Goal: Find specific page/section: Find specific page/section

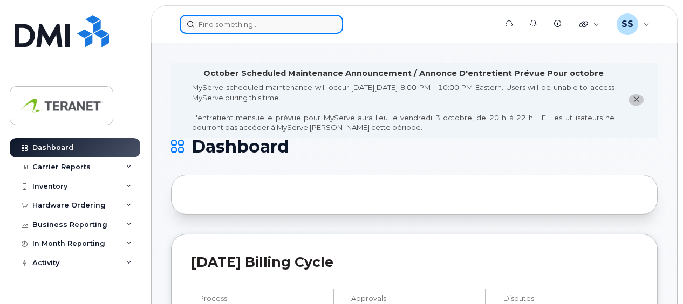
click at [273, 25] on input at bounding box center [261, 24] width 163 height 19
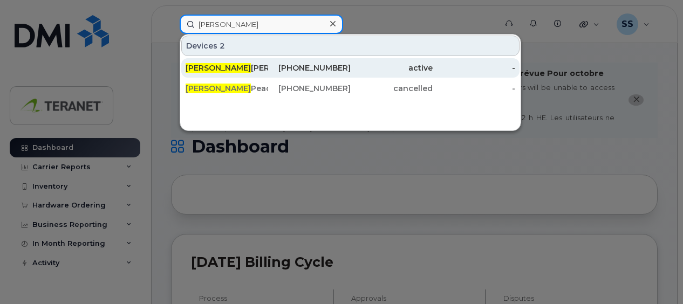
type input "jason"
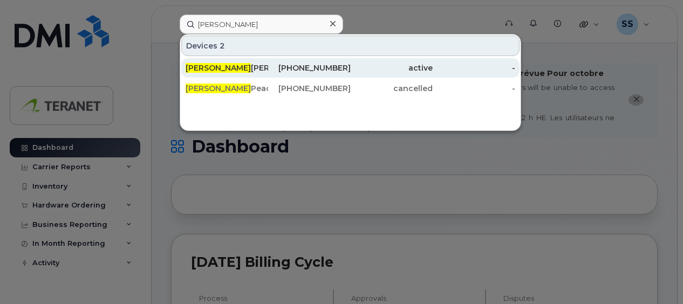
click at [366, 60] on div "active" at bounding box center [392, 67] width 83 height 19
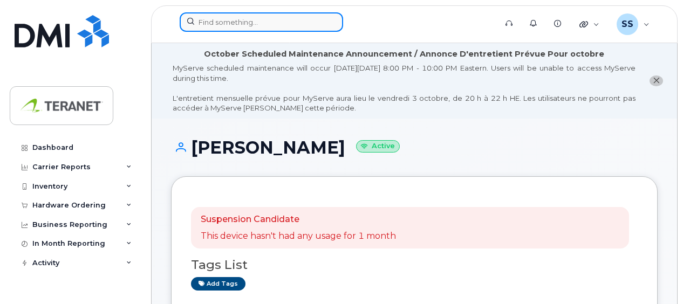
click at [236, 24] on input at bounding box center [261, 21] width 163 height 19
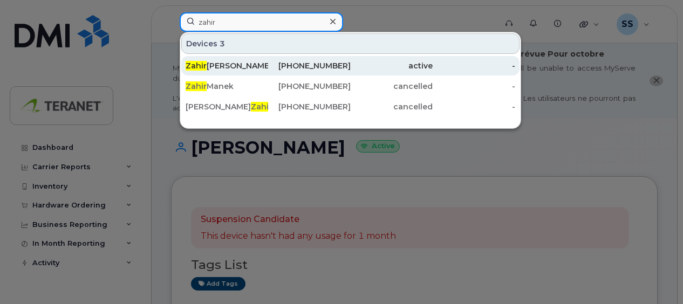
type input "zahir"
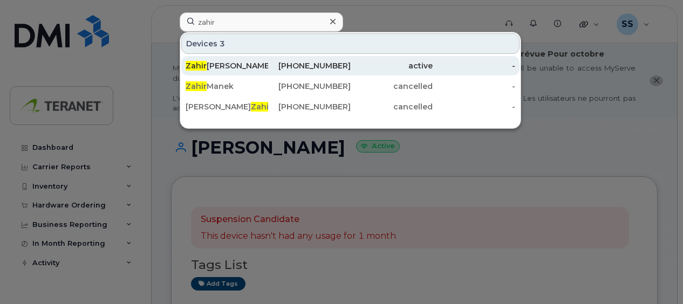
click at [263, 61] on div "Zahir Kachwalla" at bounding box center [227, 65] width 83 height 11
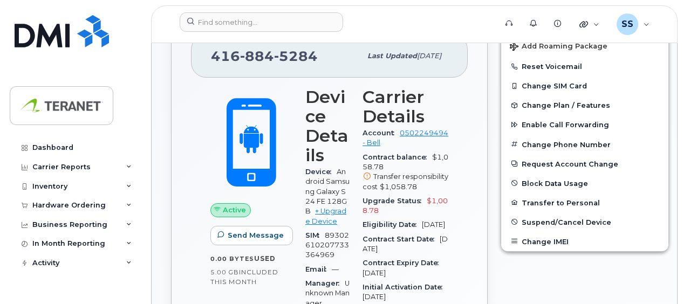
scroll to position [378, 0]
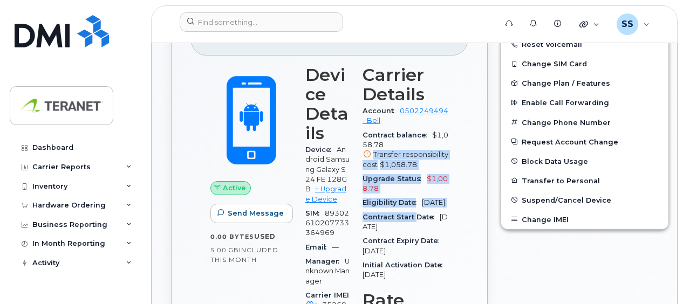
drag, startPoint x: 408, startPoint y: 145, endPoint x: 410, endPoint y: 220, distance: 75.0
click at [410, 220] on section "Carrier Details Account 0502249494 - Bell Contract balance $1,058.78 Transfer r…" at bounding box center [405, 173] width 86 height 217
click at [445, 163] on div "Active Send Message 0.00 Bytes  used 5.00 GB  included this month Device Detail…" at bounding box center [329, 307] width 277 height 502
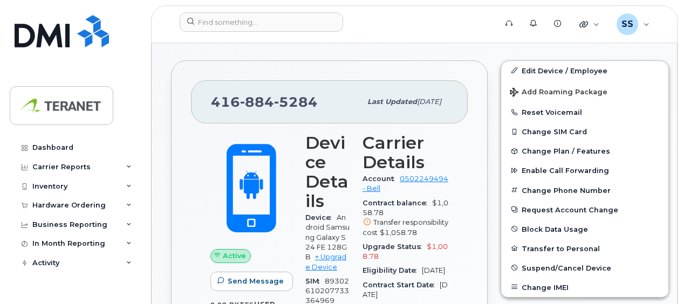
scroll to position [324, 0]
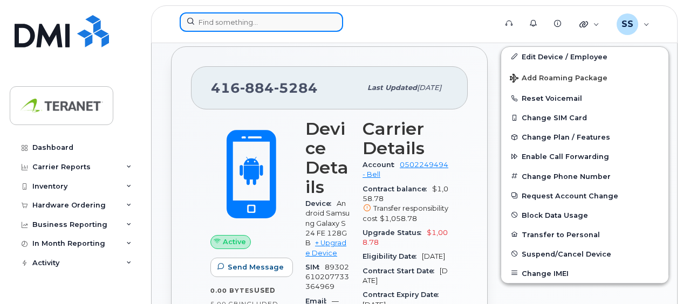
click at [242, 20] on input at bounding box center [261, 21] width 163 height 19
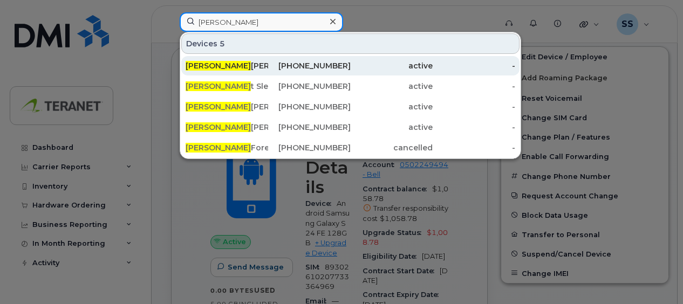
type input "julie"
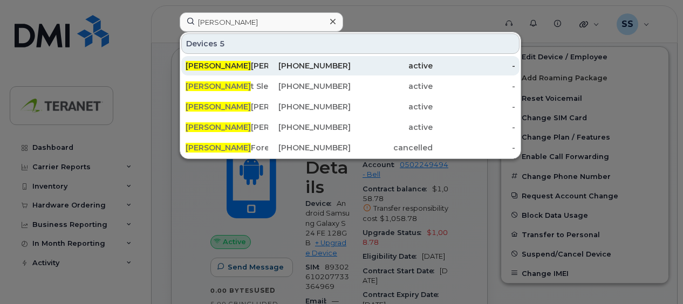
drag, startPoint x: 266, startPoint y: 64, endPoint x: 287, endPoint y: 65, distance: 21.6
click at [266, 64] on div "Julie Nguyen" at bounding box center [227, 65] width 83 height 11
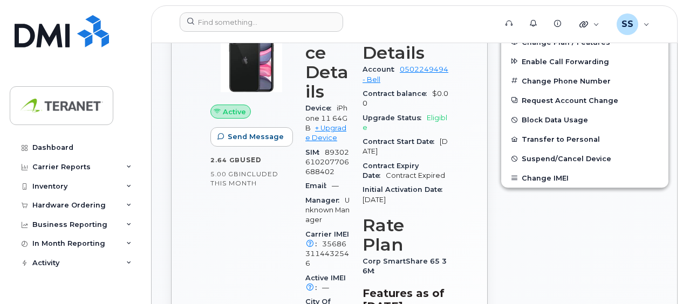
scroll to position [324, 0]
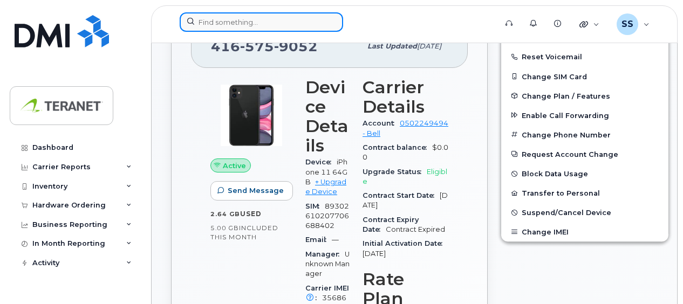
click at [313, 25] on input at bounding box center [261, 21] width 163 height 19
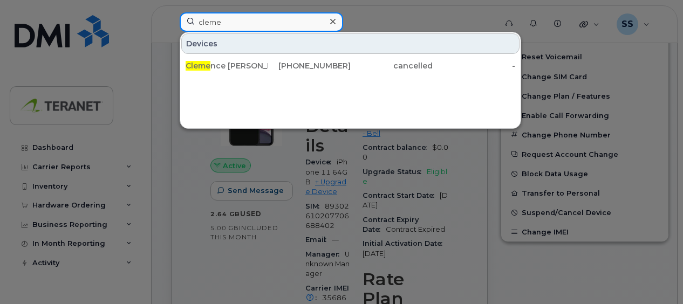
type input "cleme"
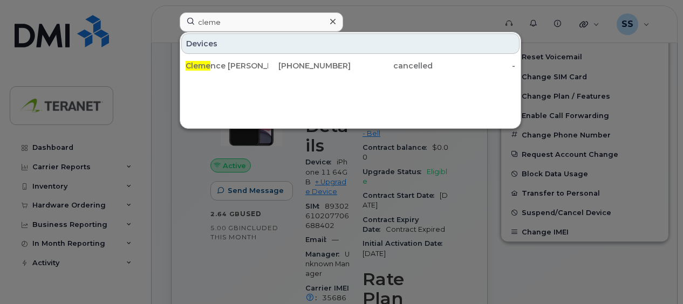
drag, startPoint x: 250, startPoint y: 164, endPoint x: 262, endPoint y: 164, distance: 11.9
click at [250, 164] on div at bounding box center [341, 152] width 683 height 304
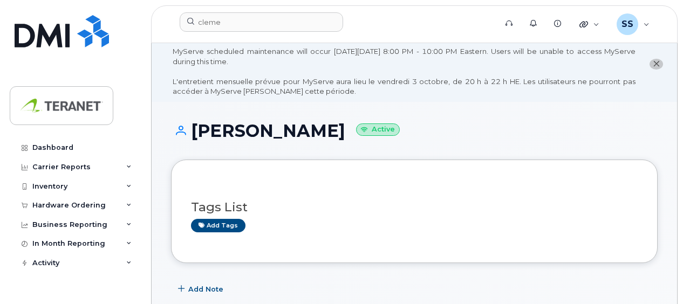
scroll to position [0, 0]
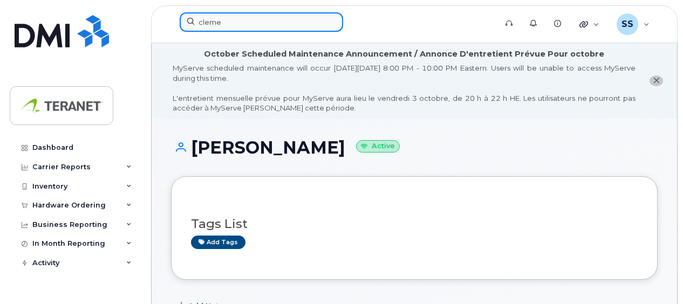
click at [243, 26] on input "cleme" at bounding box center [261, 21] width 163 height 19
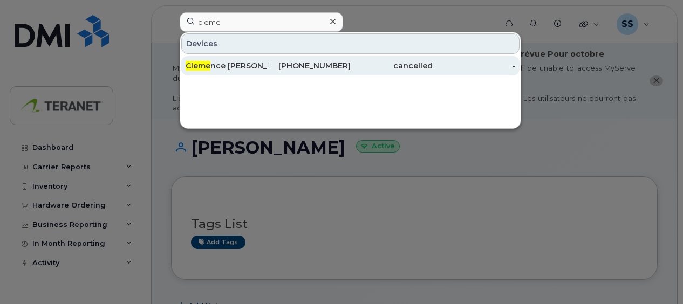
click at [259, 61] on div "Cleme nce Mataya" at bounding box center [227, 65] width 83 height 11
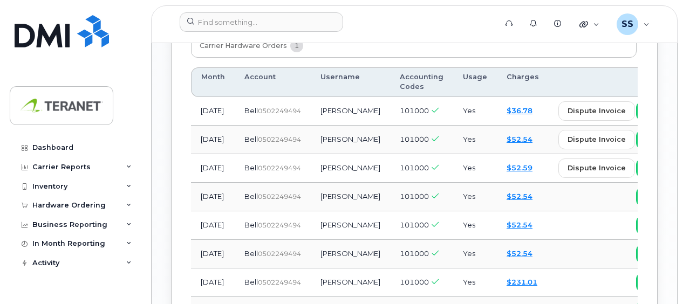
scroll to position [1241, 0]
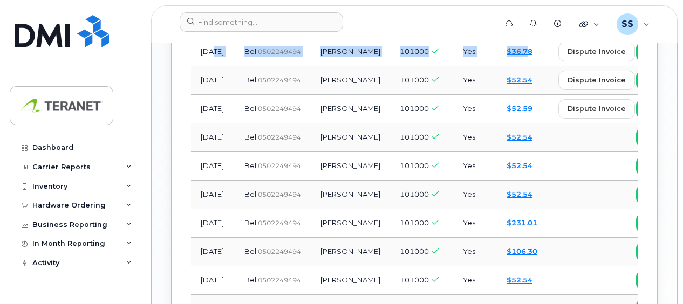
drag, startPoint x: 217, startPoint y: 163, endPoint x: 489, endPoint y: 166, distance: 271.9
click at [489, 66] on tr "Sep 2025 Bell  0502249494 Clemence Mataya 101000 Yes $36.78 dispute invoice vie…" at bounding box center [494, 52] width 607 height 29
drag, startPoint x: 488, startPoint y: 166, endPoint x: 395, endPoint y: 173, distance: 93.0
click at [395, 66] on td "101000" at bounding box center [421, 52] width 63 height 29
click at [394, 66] on td "101000" at bounding box center [421, 52] width 63 height 29
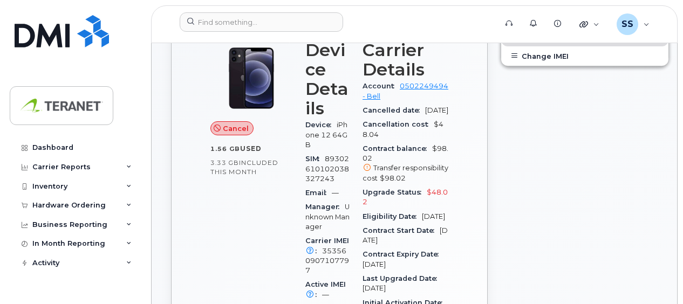
scroll to position [378, 0]
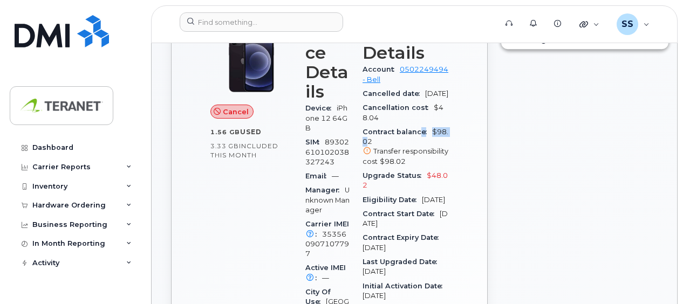
drag, startPoint x: 403, startPoint y: 200, endPoint x: 440, endPoint y: 201, distance: 36.7
click at [440, 201] on div "Carrier Details Account 0502249494 - Bell Cancelled date Sep 24, 2025 Cancellat…" at bounding box center [405, 230] width 99 height 427
click at [438, 202] on div "Carrier Details Account 0502249494 - Bell Cancelled date Sep 24, 2025 Cancellat…" at bounding box center [405, 230] width 99 height 427
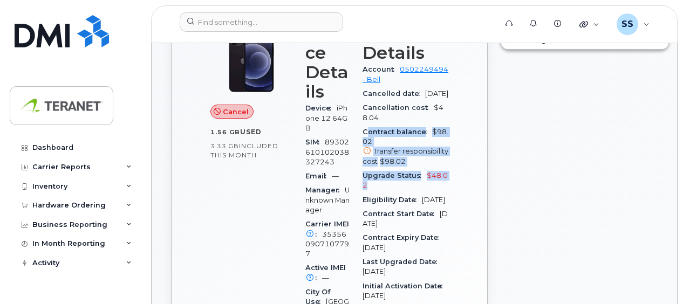
drag, startPoint x: 383, startPoint y: 190, endPoint x: 450, endPoint y: 259, distance: 96.5
click at [450, 259] on div "Cancel 1.56 GB  used 3.33 GB  included this month Device Details Device iPhone …" at bounding box center [329, 250] width 277 height 473
drag, startPoint x: 450, startPoint y: 259, endPoint x: 409, endPoint y: 240, distance: 45.4
click at [409, 167] on div "Transfer responsibility cost $98.02" at bounding box center [405, 157] width 86 height 20
click at [402, 165] on span "Transfer responsibility cost" at bounding box center [405, 156] width 86 height 18
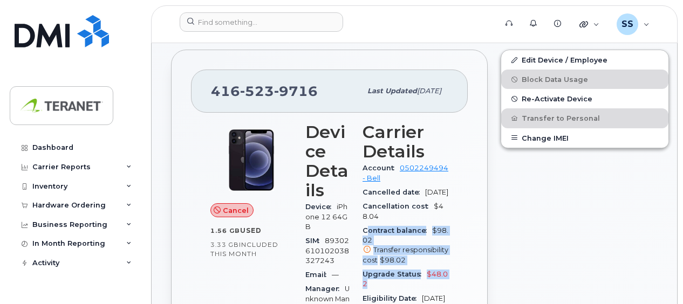
scroll to position [270, 0]
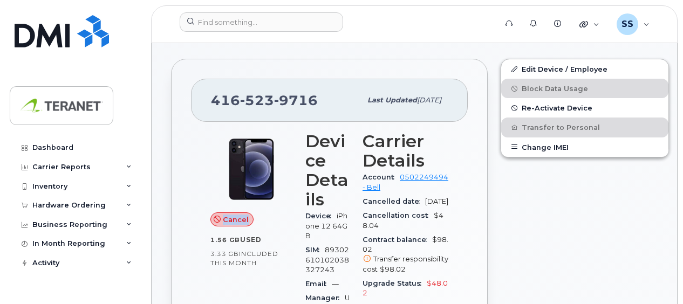
drag, startPoint x: 208, startPoint y: 216, endPoint x: 256, endPoint y: 219, distance: 47.6
drag, startPoint x: 256, startPoint y: 219, endPoint x: 188, endPoint y: 189, distance: 73.9
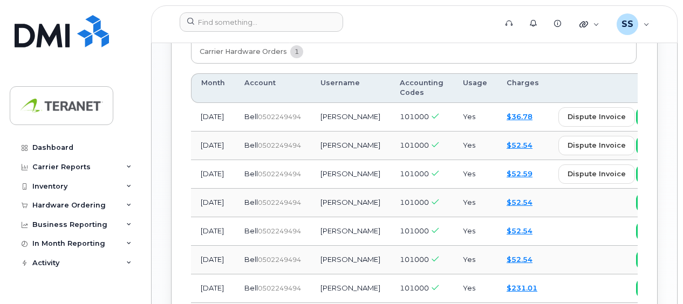
scroll to position [1241, 0]
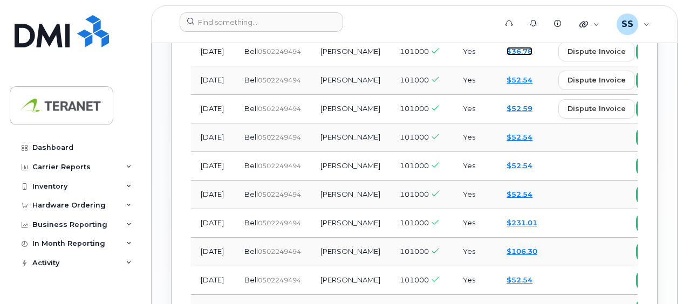
click at [506, 56] on link "$36.78" at bounding box center [519, 51] width 26 height 9
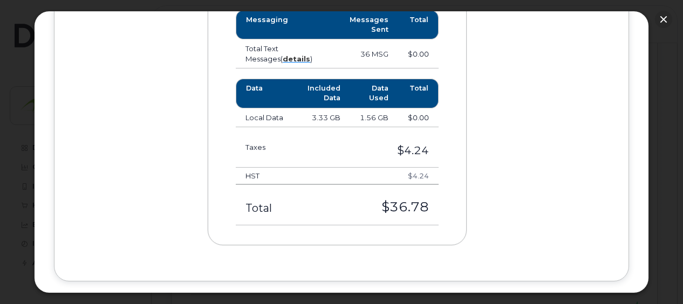
scroll to position [837, 0]
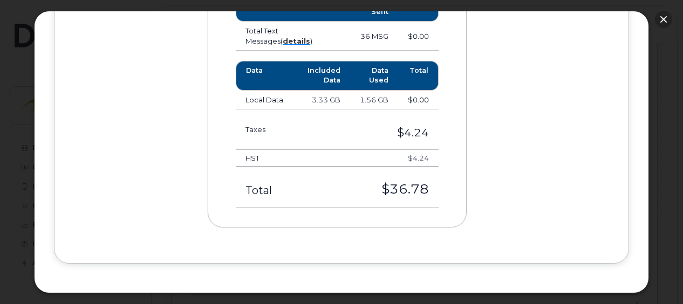
click at [667, 27] on button "button" at bounding box center [663, 19] width 17 height 17
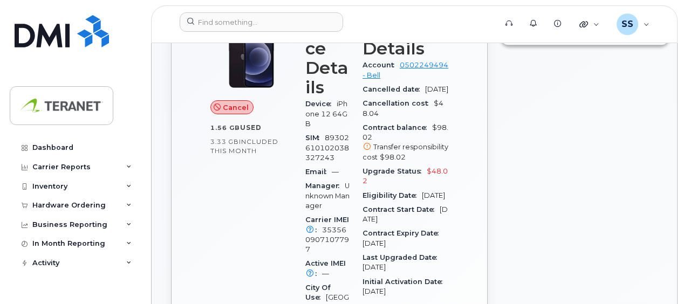
scroll to position [324, 0]
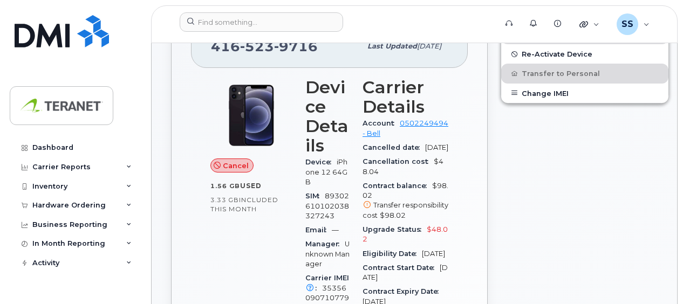
click at [310, 10] on header "Support Alerts Knowledge Base Quicklinks Suspend / Cancel Device Change SIM Car…" at bounding box center [414, 24] width 526 height 38
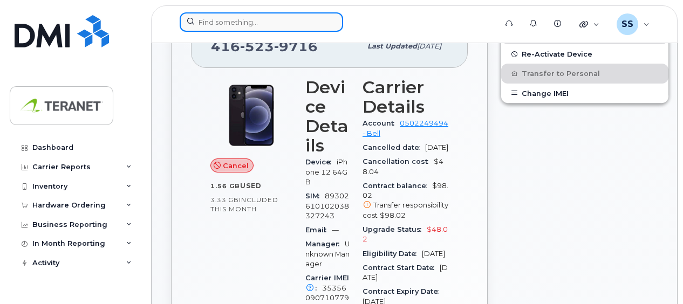
click at [306, 14] on input at bounding box center [261, 21] width 163 height 19
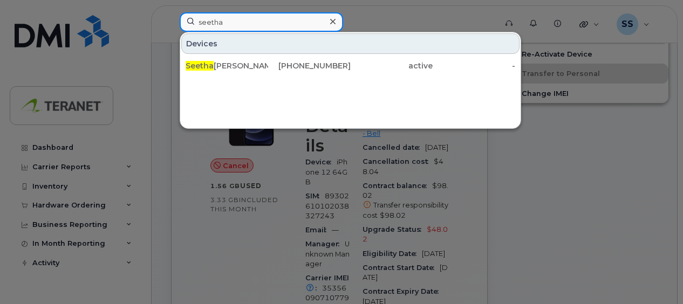
type input "seetha"
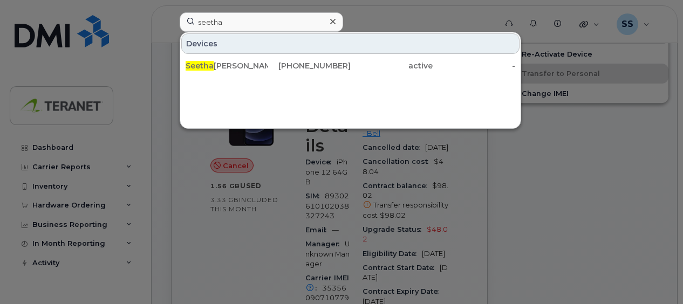
click at [325, 65] on div "437-518-0767" at bounding box center [309, 65] width 83 height 11
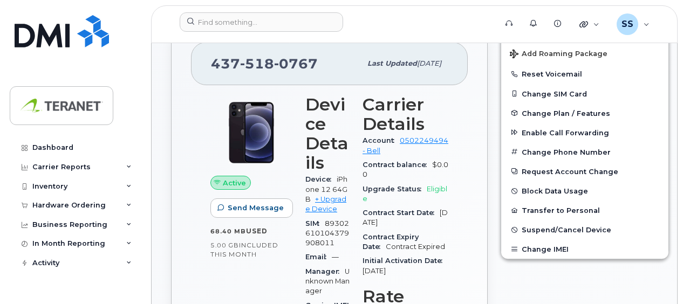
scroll to position [324, 0]
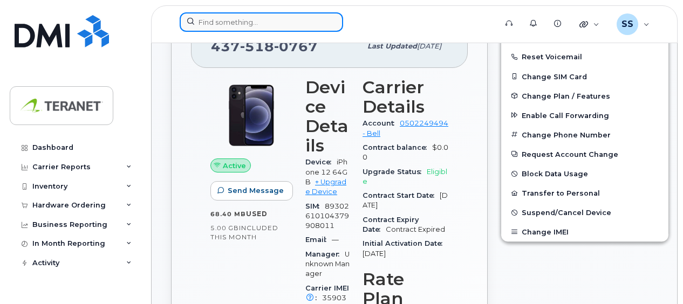
click at [246, 26] on input at bounding box center [261, 21] width 163 height 19
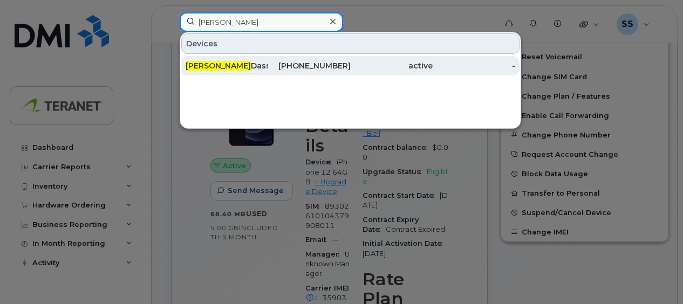
type input "[PERSON_NAME]"
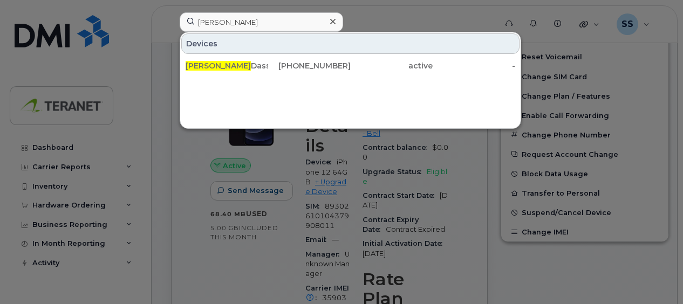
drag, startPoint x: 254, startPoint y: 61, endPoint x: 315, endPoint y: 77, distance: 62.8
click at [254, 61] on div "[PERSON_NAME]" at bounding box center [227, 65] width 83 height 11
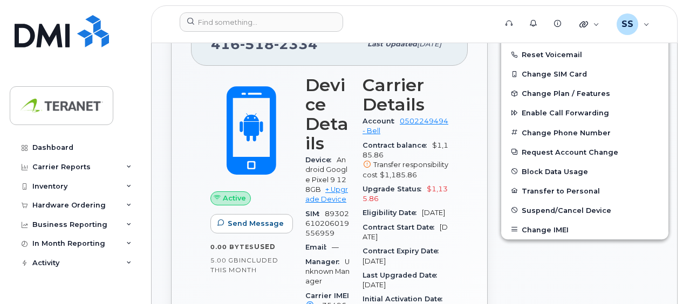
scroll to position [378, 0]
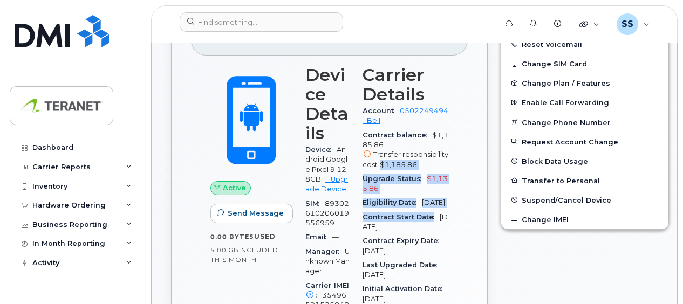
drag, startPoint x: 384, startPoint y: 165, endPoint x: 444, endPoint y: 233, distance: 91.7
click at [444, 231] on div "Active Send Message 0.00 Bytes  used 5.00 GB  included this month Device Detail…" at bounding box center [329, 302] width 277 height 492
drag, startPoint x: 444, startPoint y: 233, endPoint x: 417, endPoint y: 189, distance: 51.8
click at [417, 189] on div "Upgrade Status $1,135.86" at bounding box center [405, 184] width 86 height 24
click at [407, 207] on div "Eligibility Date [DATE]" at bounding box center [405, 203] width 86 height 14
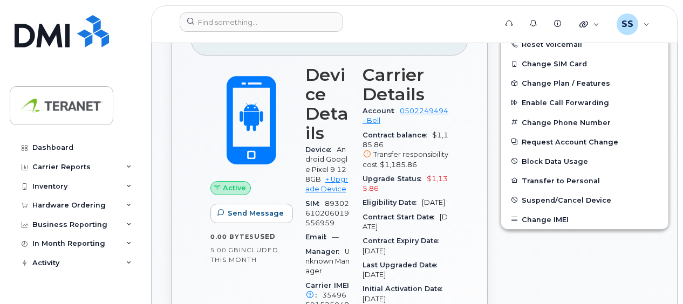
drag, startPoint x: 360, startPoint y: 123, endPoint x: 427, endPoint y: 248, distance: 141.9
click at [427, 248] on section "Carrier Details Account 0502249494 - Bell Contract balance $1,185.86 Transfer r…" at bounding box center [405, 185] width 86 height 241
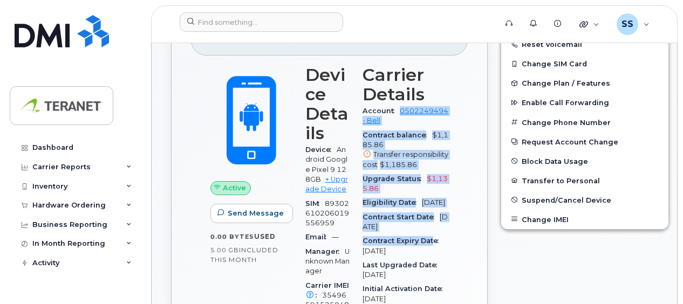
click at [385, 166] on span "$1,185.86" at bounding box center [398, 165] width 37 height 8
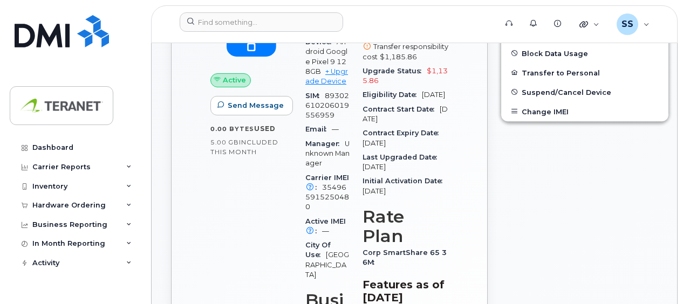
scroll to position [432, 0]
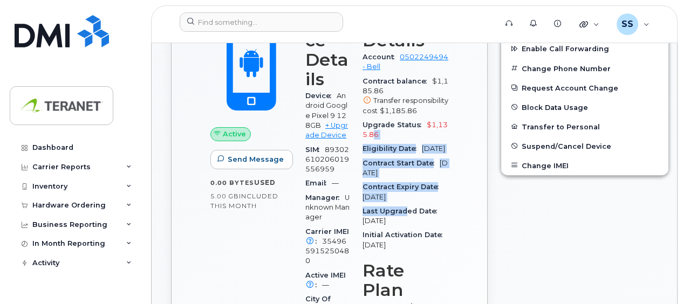
drag, startPoint x: 381, startPoint y: 176, endPoint x: 404, endPoint y: 229, distance: 57.7
click at [403, 228] on section "Carrier Details Account 0502249494 - Bell Contract balance $1,185.86 Transfer r…" at bounding box center [405, 131] width 86 height 241
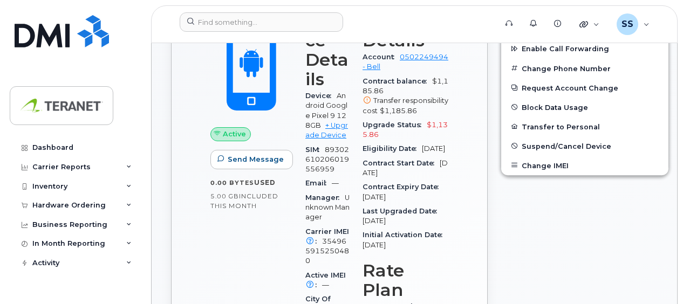
drag, startPoint x: 404, startPoint y: 229, endPoint x: 405, endPoint y: 240, distance: 11.4
click at [407, 238] on div "Initial Activation Date [DATE]" at bounding box center [405, 240] width 86 height 24
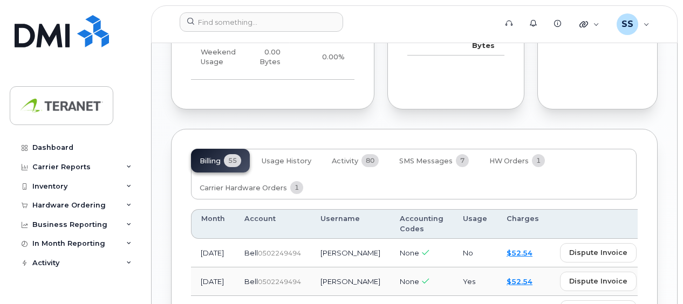
scroll to position [1189, 0]
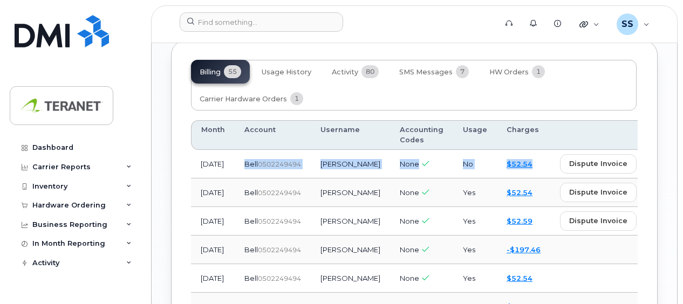
drag, startPoint x: 263, startPoint y: 176, endPoint x: 492, endPoint y: 180, distance: 229.8
click at [492, 179] on tr "[DATE] Bell  0502249494 [PERSON_NAME] None No $52.54 dispute invoice view send …" at bounding box center [495, 164] width 608 height 29
click at [378, 111] on div "Billing 55 Usage History Activity 80 SMS Messages 7 HW Orders 1 Carrier Hardwar…" at bounding box center [414, 85] width 446 height 51
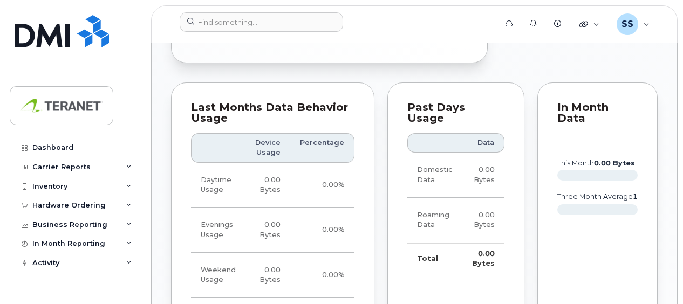
scroll to position [866, 0]
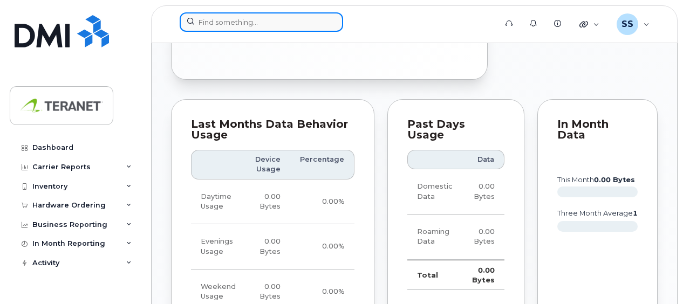
click at [238, 23] on input at bounding box center [261, 21] width 163 height 19
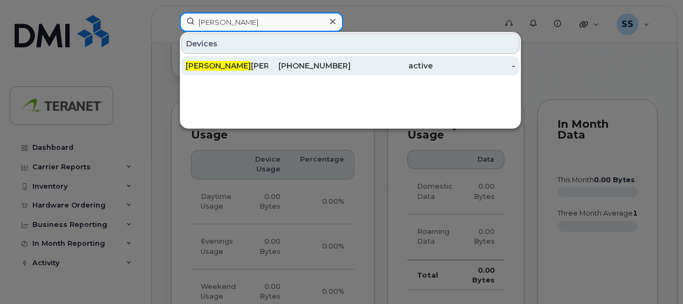
type input "[PERSON_NAME]"
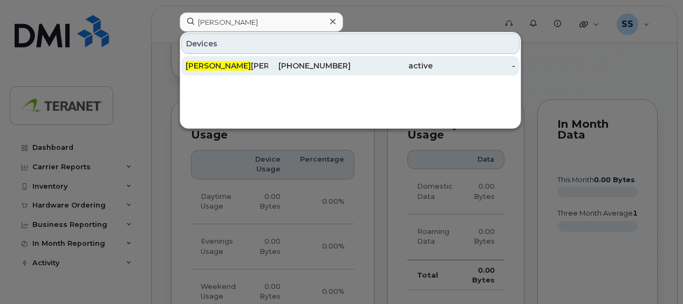
click at [309, 61] on div "[PHONE_NUMBER]" at bounding box center [309, 65] width 83 height 11
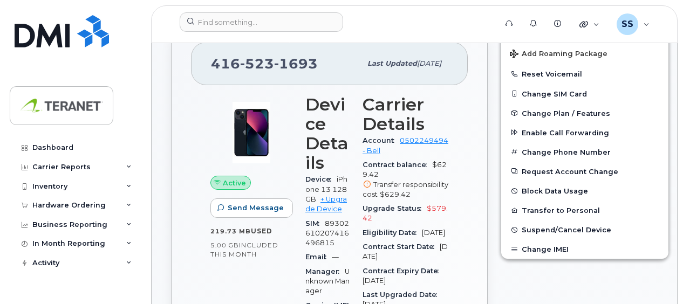
scroll to position [324, 0]
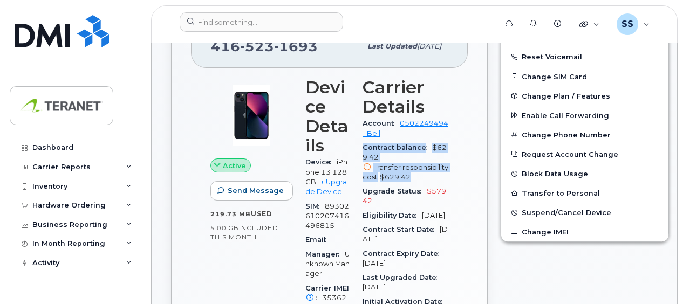
drag, startPoint x: 358, startPoint y: 147, endPoint x: 424, endPoint y: 180, distance: 73.6
click at [422, 179] on div "Contract balance $629.42 Transfer responsibility cost $629.42" at bounding box center [405, 163] width 86 height 44
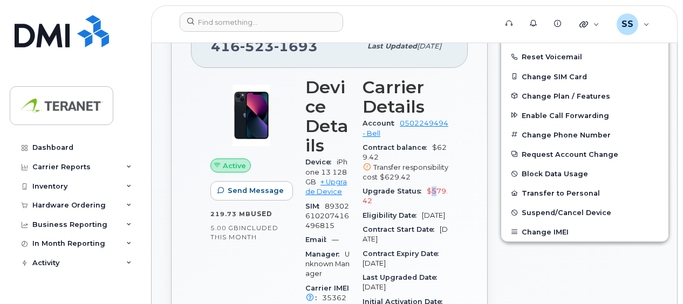
drag, startPoint x: 424, startPoint y: 180, endPoint x: 430, endPoint y: 187, distance: 9.2
click at [430, 187] on div "Upgrade Status $579.42" at bounding box center [405, 196] width 86 height 24
drag, startPoint x: 430, startPoint y: 187, endPoint x: 434, endPoint y: 202, distance: 15.7
click at [434, 198] on div "Upgrade Status $579.42" at bounding box center [405, 196] width 86 height 24
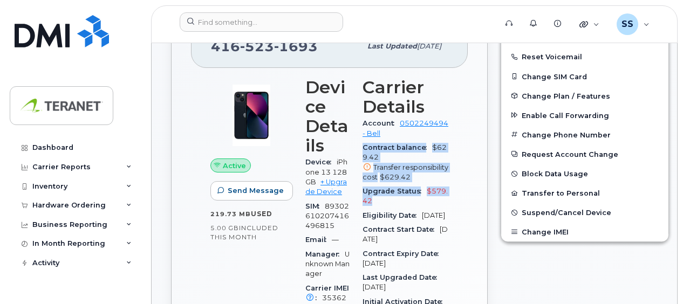
drag, startPoint x: 395, startPoint y: 202, endPoint x: 352, endPoint y: 150, distance: 66.6
click at [356, 150] on div "Carrier Details Account 0502249494 - Bell Contract balance $629.42 Transfer res…" at bounding box center [405, 289] width 99 height 437
drag, startPoint x: 352, startPoint y: 150, endPoint x: 415, endPoint y: 207, distance: 84.4
click at [415, 207] on section "Carrier Details Account 0502249494 - Bell Contract balance $629.42 Transfer res…" at bounding box center [405, 198] width 86 height 241
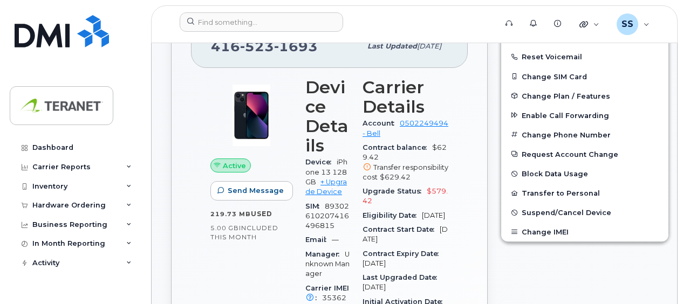
click at [415, 209] on div "Eligibility Date [DATE]" at bounding box center [405, 216] width 86 height 14
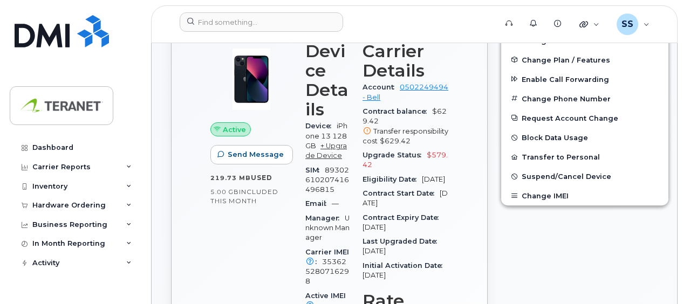
scroll to position [378, 0]
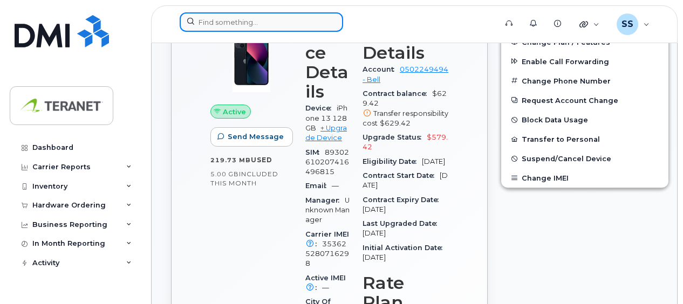
click at [243, 23] on input at bounding box center [261, 21] width 163 height 19
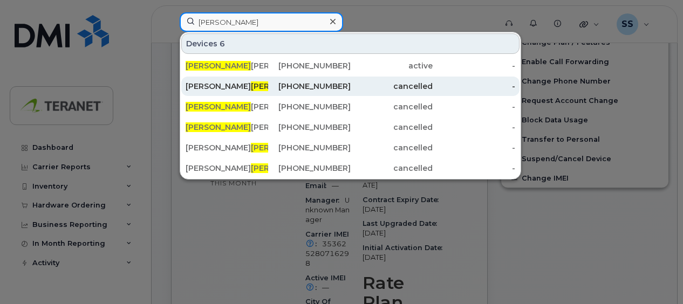
type input "[PERSON_NAME]"
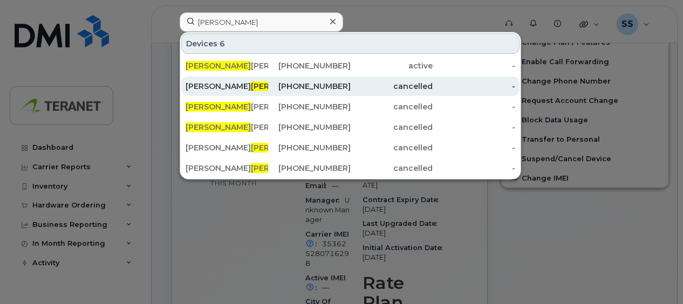
click at [255, 66] on div "[PERSON_NAME] [PERSON_NAME]" at bounding box center [227, 65] width 83 height 11
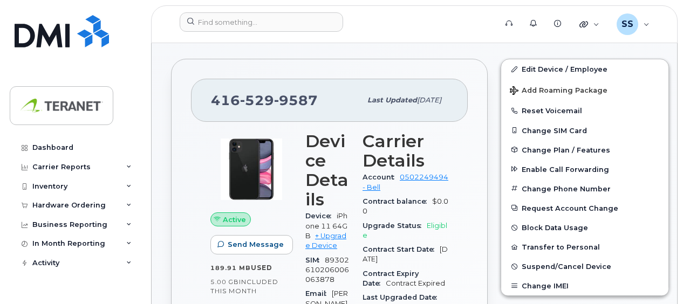
scroll to position [378, 0]
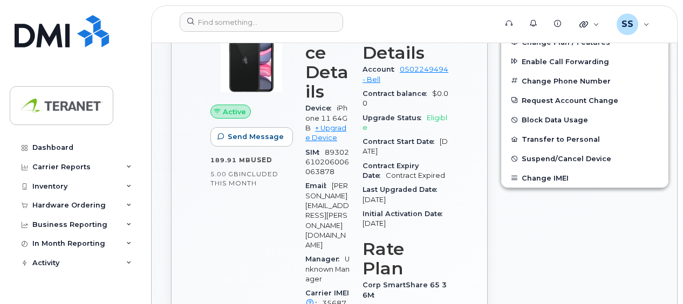
drag, startPoint x: 365, startPoint y: 98, endPoint x: 423, endPoint y: 229, distance: 143.2
click at [423, 229] on section "Carrier Details Account 0502249494 - Bell Contract balance $0.00 Upgrade Status…" at bounding box center [405, 127] width 86 height 207
drag, startPoint x: 423, startPoint y: 229, endPoint x: 375, endPoint y: 161, distance: 82.9
click at [371, 162] on span "Contract Expiry Date" at bounding box center [390, 171] width 56 height 18
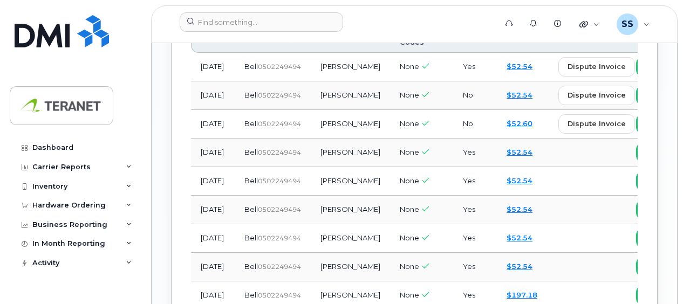
scroll to position [1133, 0]
